Goal: Use online tool/utility: Use online tool/utility

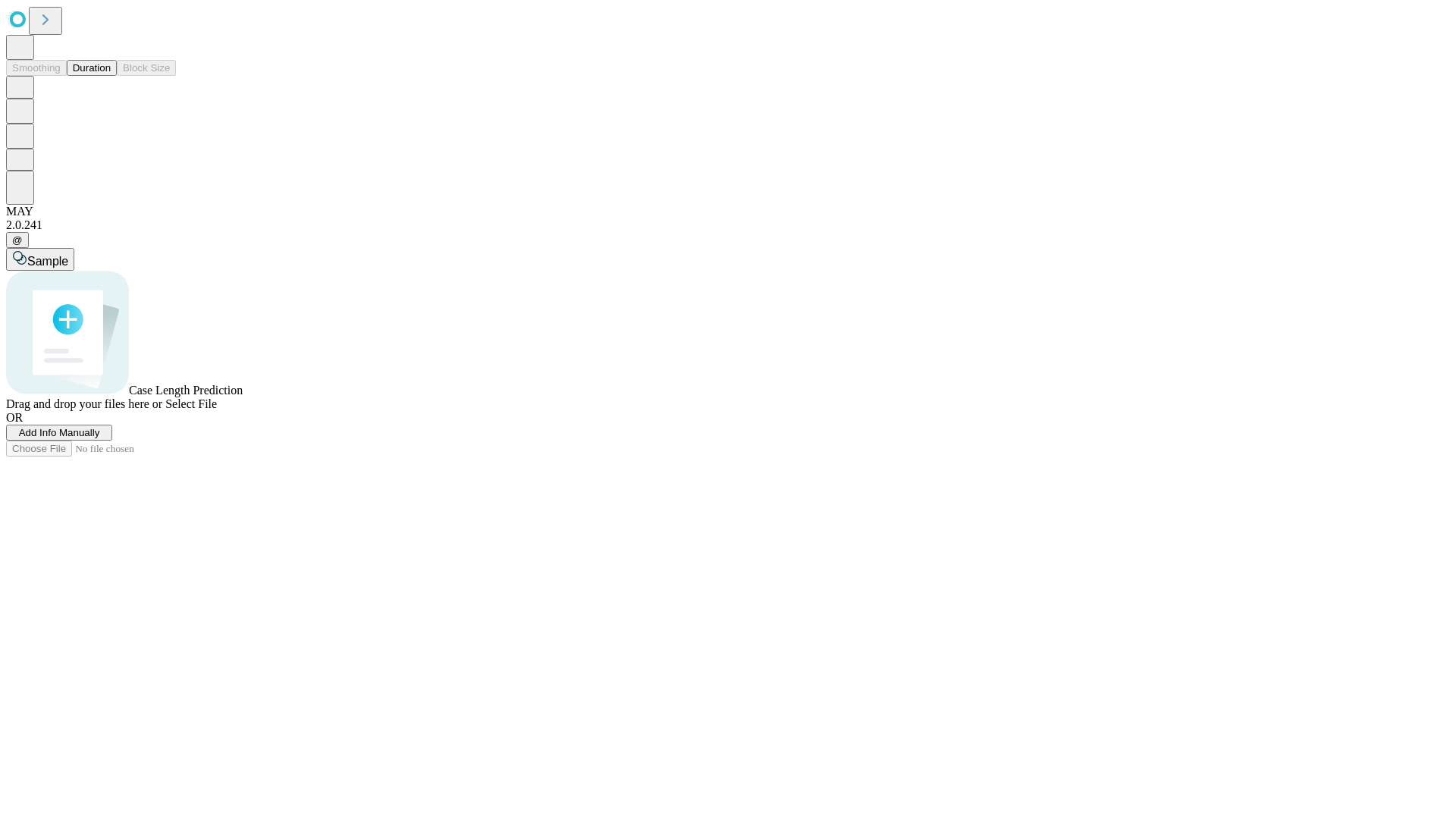
click at [111, 76] on button "Duration" at bounding box center [91, 68] width 50 height 16
click at [68, 255] on span "Sample" at bounding box center [47, 261] width 41 height 13
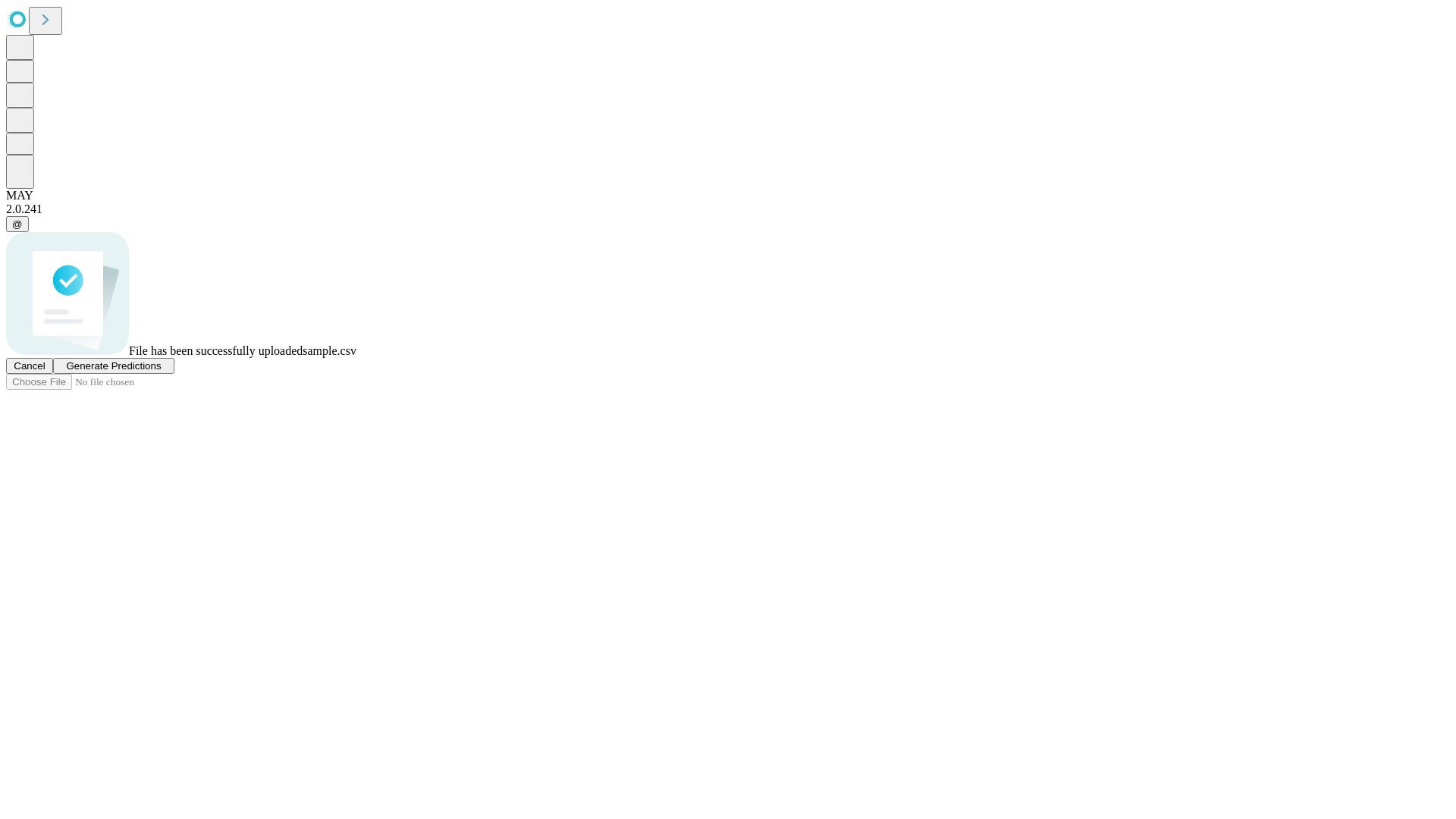
click at [161, 372] on span "Generate Predictions" at bounding box center [113, 366] width 95 height 11
